Goal: Transaction & Acquisition: Purchase product/service

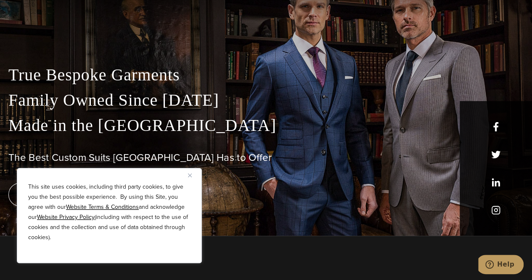
click at [189, 173] on button "Close" at bounding box center [193, 175] width 10 height 10
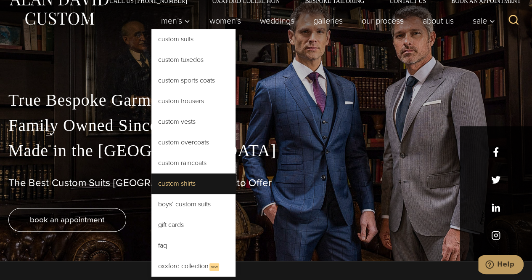
scroll to position [18, 0]
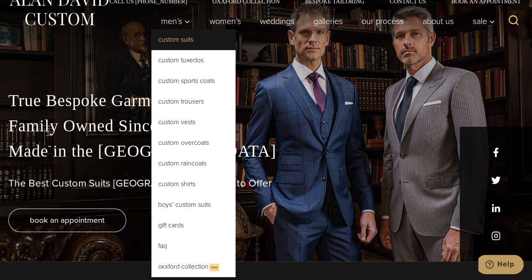
click at [188, 42] on link "Custom Suits" at bounding box center [193, 39] width 84 height 20
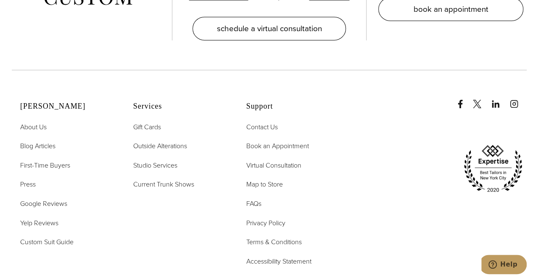
scroll to position [4589, 0]
